Goal: Information Seeking & Learning: Understand process/instructions

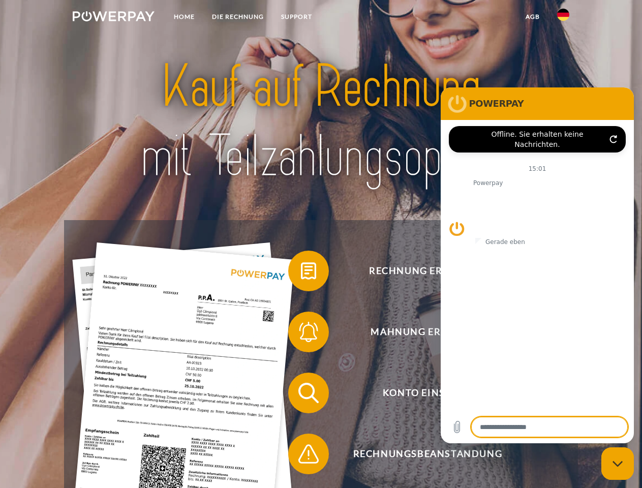
type textarea "*"
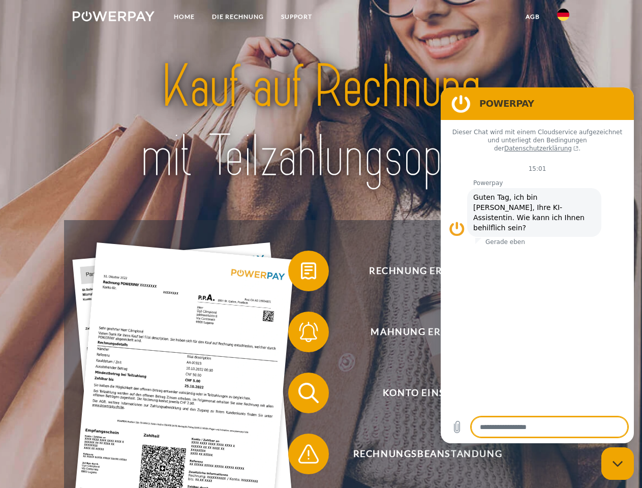
click at [113, 18] on img at bounding box center [114, 16] width 82 height 10
click at [564, 18] on img at bounding box center [564, 15] width 12 height 12
click at [533, 17] on link "agb" at bounding box center [533, 17] width 32 height 18
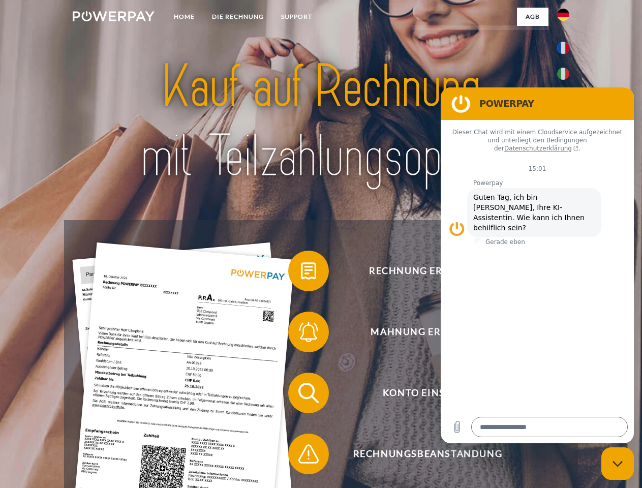
click at [301, 273] on span at bounding box center [293, 271] width 51 height 51
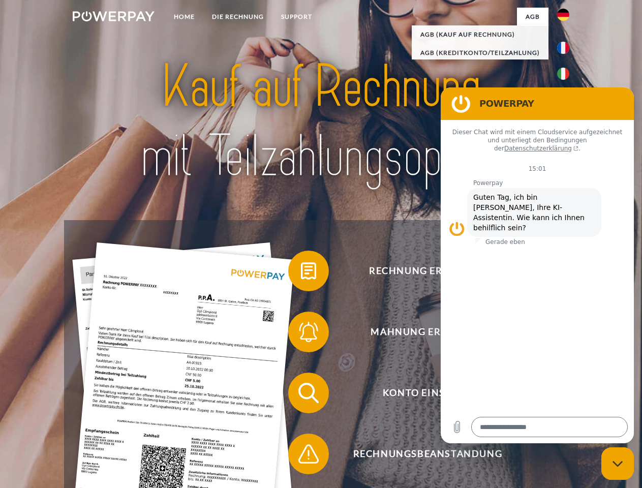
click at [301, 334] on span at bounding box center [293, 332] width 51 height 51
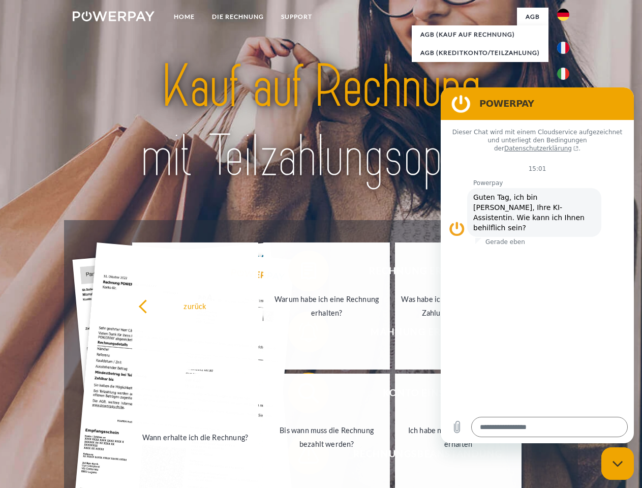
click at [301, 395] on link "Bis wann muss die Rechnung bezahlt werden?" at bounding box center [327, 437] width 127 height 127
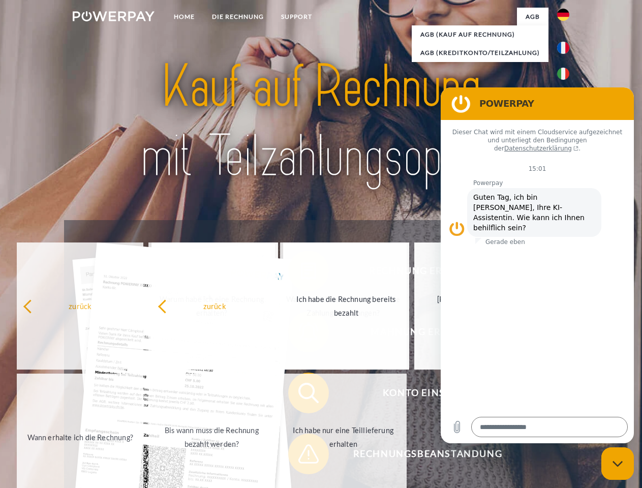
click at [301, 456] on span at bounding box center [293, 454] width 51 height 51
